Goal: Information Seeking & Learning: Find contact information

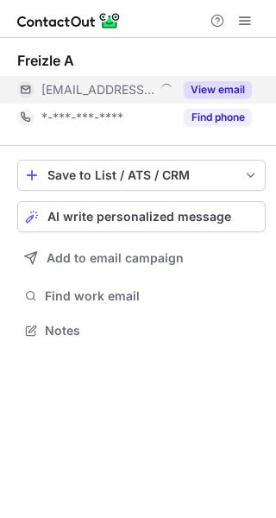
scroll to position [319, 276]
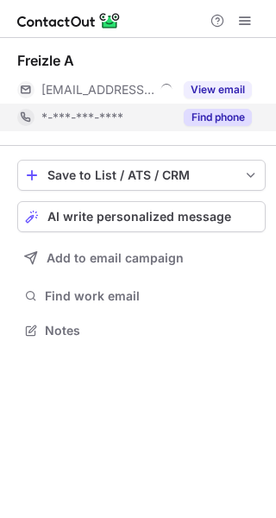
click at [222, 117] on button "Find phone" at bounding box center [218, 117] width 68 height 17
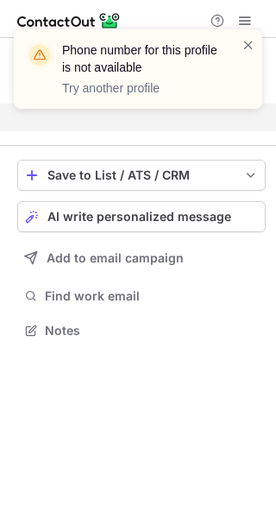
scroll to position [291, 276]
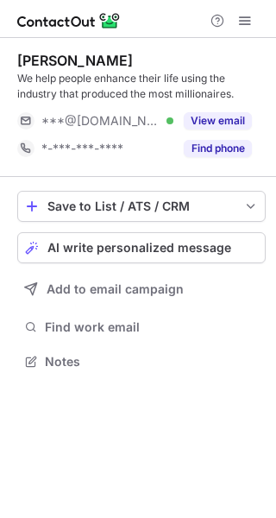
scroll to position [350, 276]
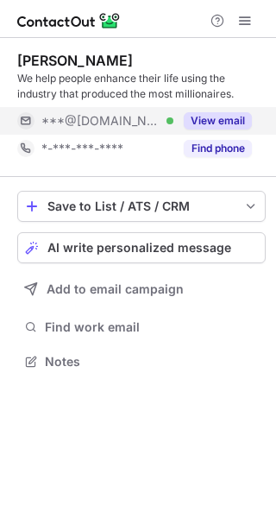
click at [218, 122] on button "View email" at bounding box center [218, 120] width 68 height 17
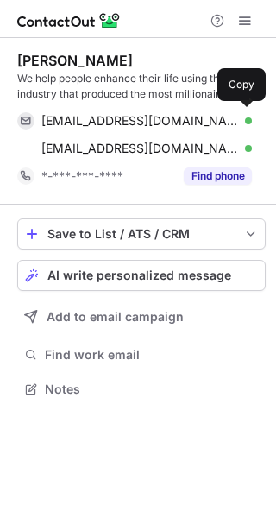
scroll to position [378, 276]
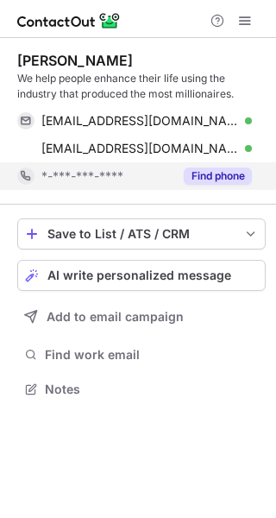
click at [210, 173] on button "Find phone" at bounding box center [218, 176] width 68 height 17
